Goal: Transaction & Acquisition: Purchase product/service

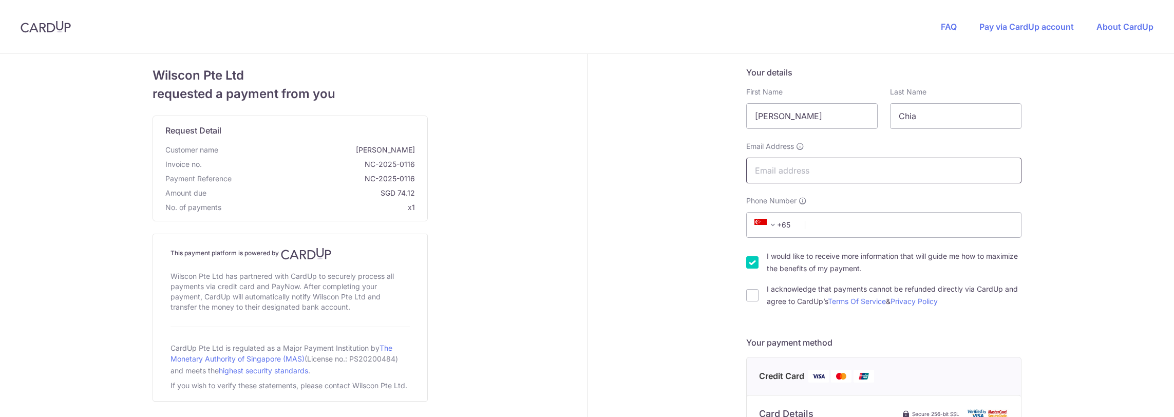
click at [823, 167] on input "Email Address" at bounding box center [883, 171] width 275 height 26
type input "[PERSON_NAME][EMAIL_ADDRESS][DOMAIN_NAME]"
type input "96815254"
type input "018983"
type input "[STREET_ADDRESS]"
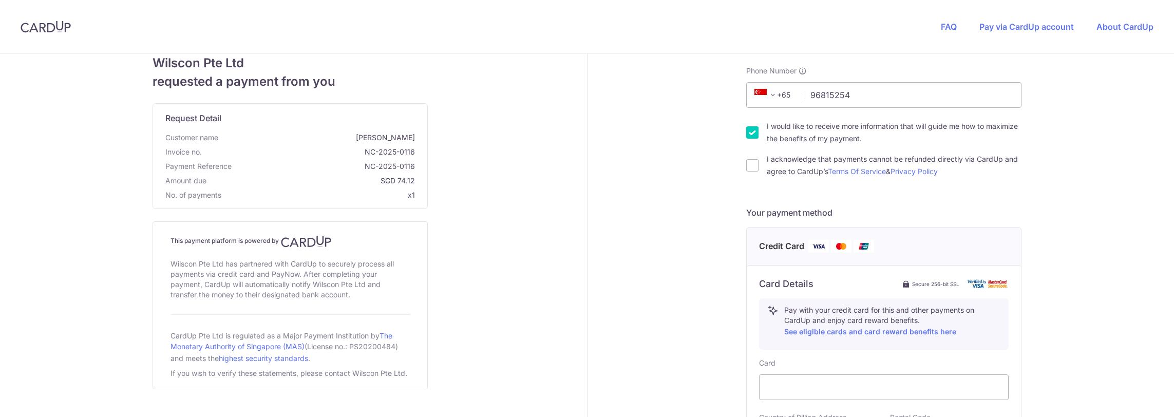
scroll to position [27, 0]
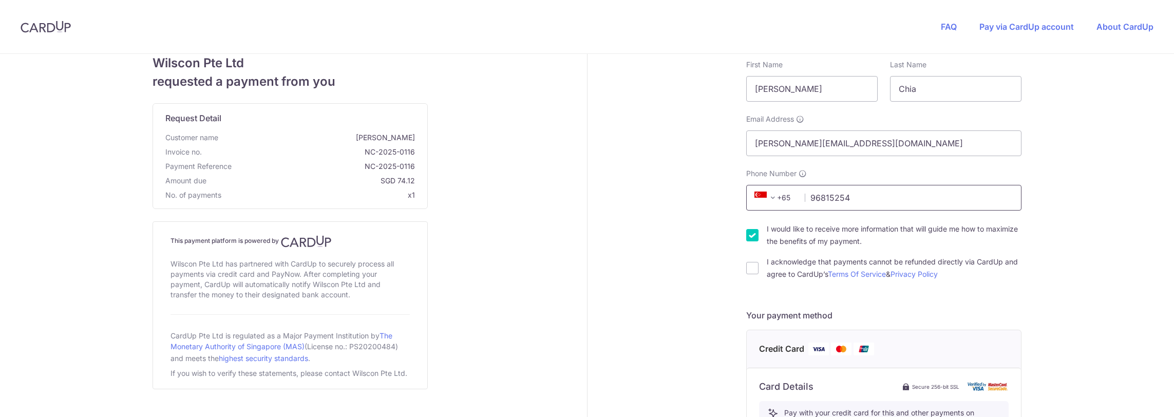
click at [879, 203] on input "96815254" at bounding box center [883, 198] width 275 height 26
click at [1057, 207] on div "Your details First Name [PERSON_NAME] Last Name Chia Email Address [PERSON_NAME…" at bounding box center [883, 415] width 593 height 777
click at [746, 268] on input "I acknowledge that payments cannot be refunded directly via CardUp and agree to…" at bounding box center [752, 268] width 12 height 12
checkbox input "true"
click at [749, 239] on input "I would like to receive more information that will guide me how to maximize the…" at bounding box center [752, 235] width 12 height 12
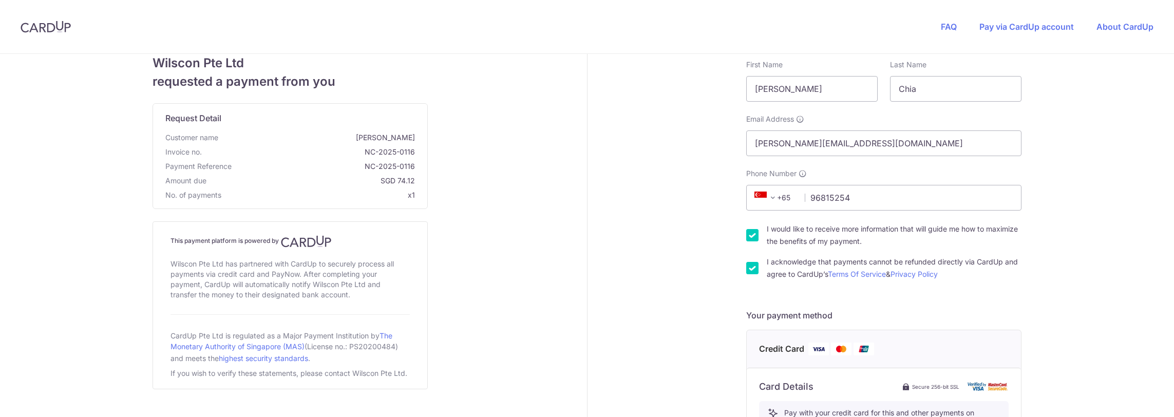
checkbox input "false"
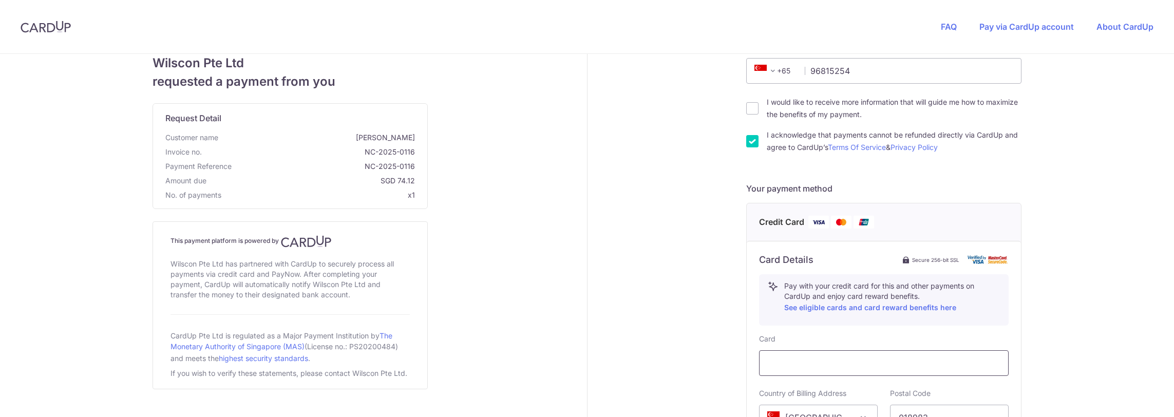
scroll to position [308, 0]
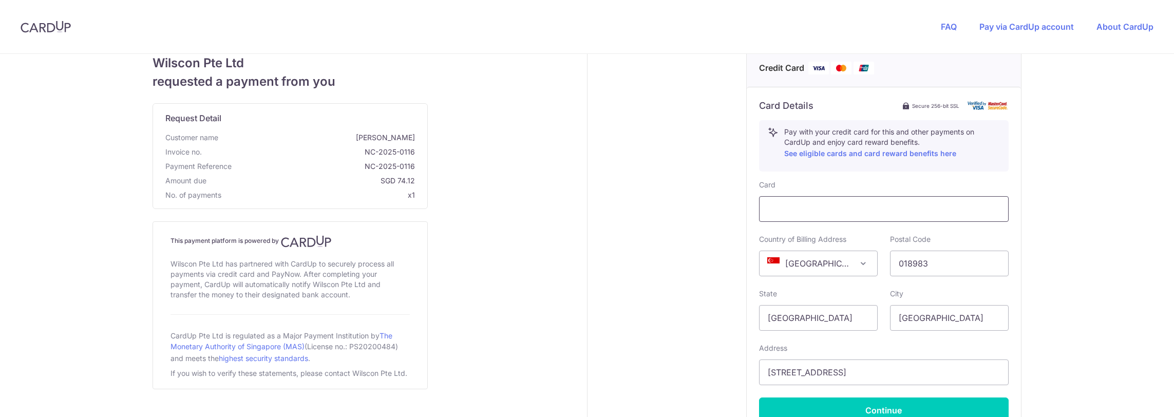
click at [845, 203] on iframe at bounding box center [884, 209] width 232 height 12
click at [1035, 230] on div "Your details First Name [PERSON_NAME] Last Name Chia Email Address [PERSON_NAME…" at bounding box center [883, 134] width 593 height 777
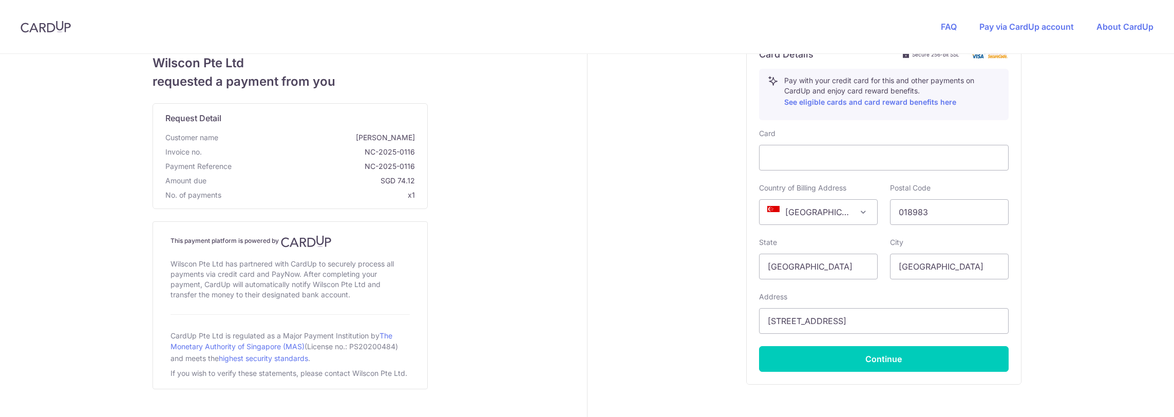
click at [1104, 210] on div "Your details First Name [PERSON_NAME] Last Name Chia Email Address [PERSON_NAME…" at bounding box center [883, 82] width 593 height 777
click at [871, 357] on button "Continue" at bounding box center [884, 359] width 250 height 26
type input "**** 3208"
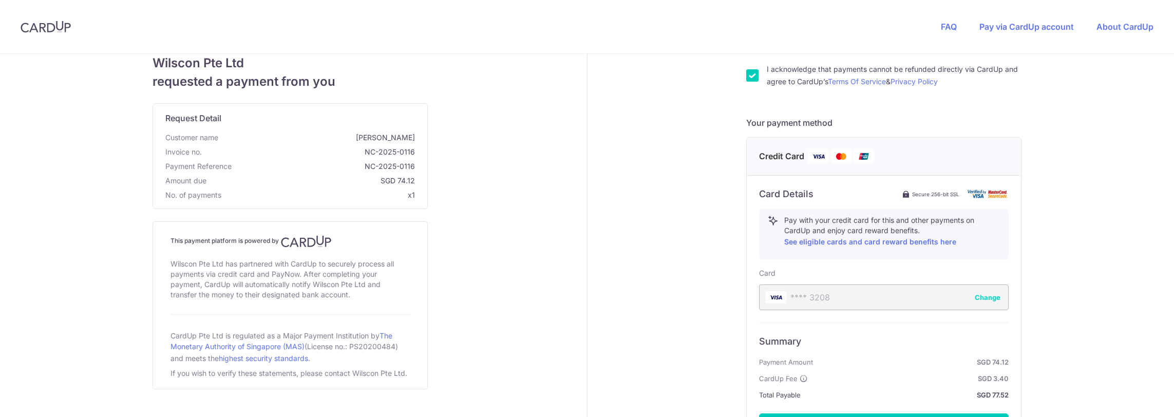
scroll to position [340, 0]
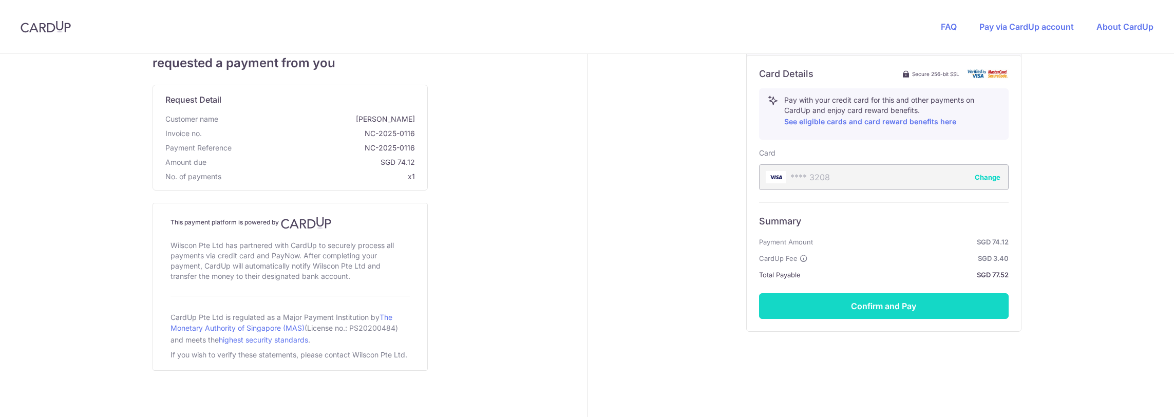
click at [883, 307] on button "Confirm and Pay" at bounding box center [884, 306] width 250 height 26
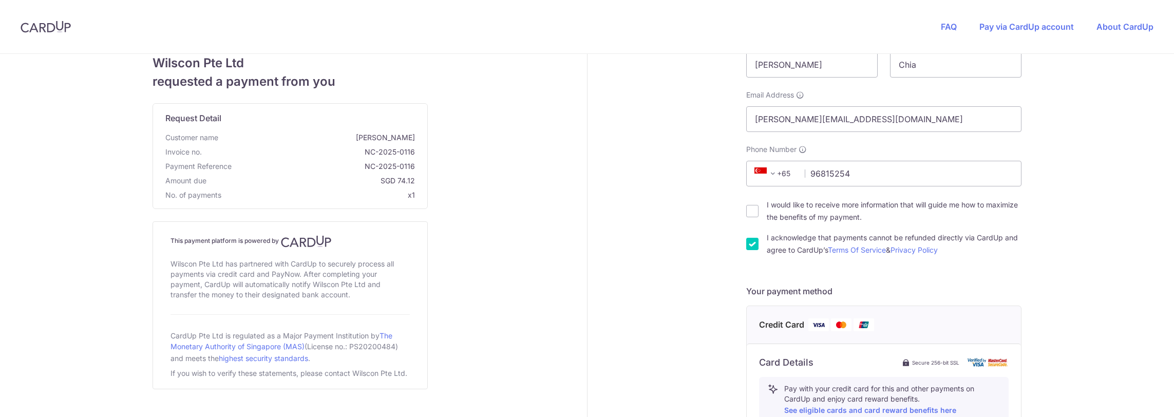
scroll to position [154, 0]
